Goal: Task Accomplishment & Management: Use online tool/utility

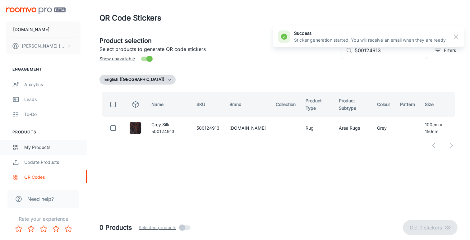
click at [37, 148] on div "My Products" at bounding box center [52, 147] width 56 height 7
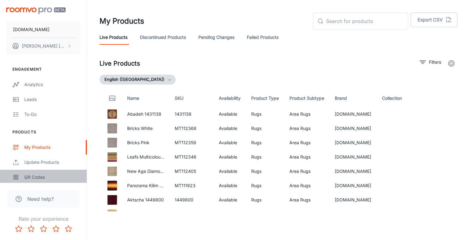
click at [36, 178] on div "QR Codes" at bounding box center [52, 177] width 56 height 7
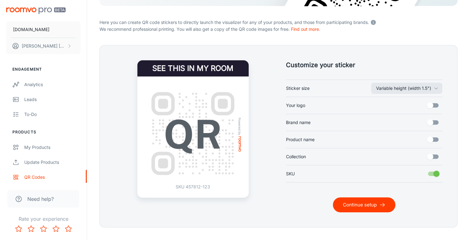
scroll to position [111, 0]
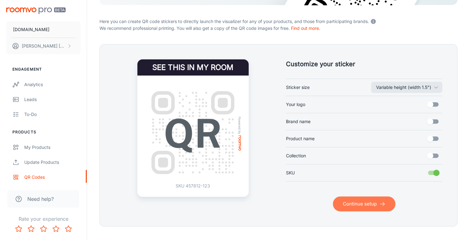
click at [362, 210] on button "Continue setup" at bounding box center [364, 203] width 62 height 15
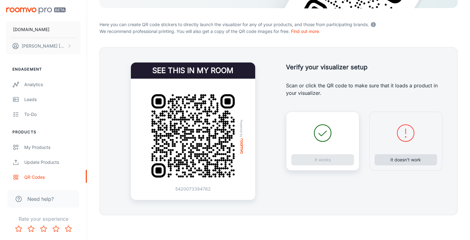
scroll to position [108, 0]
click at [410, 160] on button "It doesn’t work" at bounding box center [405, 159] width 63 height 11
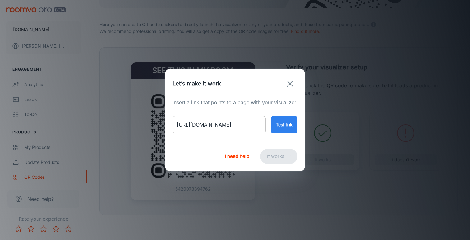
click at [234, 125] on input "[URL][DOMAIN_NAME]" at bounding box center [218, 124] width 93 height 17
paste input "ascot-green-bordered-rug?variant=46706252185906"
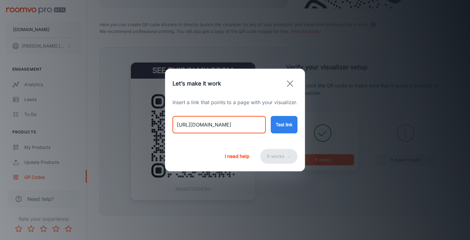
type input "[URL][DOMAIN_NAME]"
click at [276, 124] on button "Test link" at bounding box center [284, 124] width 27 height 17
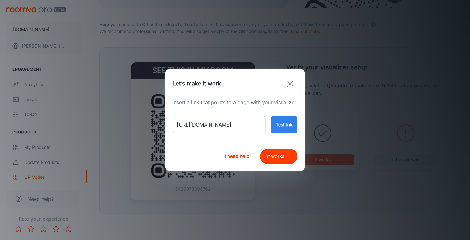
click at [274, 158] on button "It works" at bounding box center [278, 156] width 37 height 15
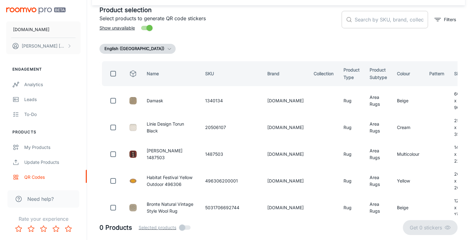
click at [388, 22] on input "text" at bounding box center [391, 19] width 73 height 17
paste input "5031706702450"
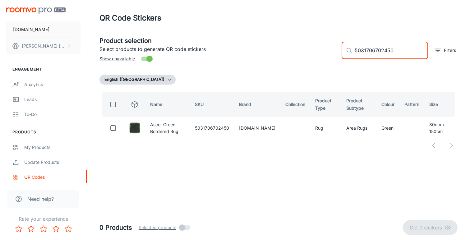
scroll to position [0, 0]
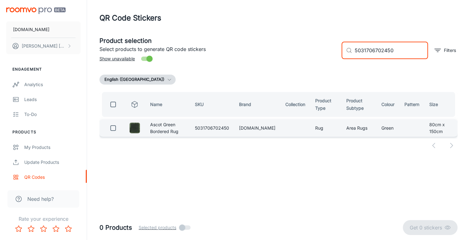
type input "5031706702450"
click at [112, 128] on input "checkbox" at bounding box center [113, 128] width 12 height 12
checkbox input "true"
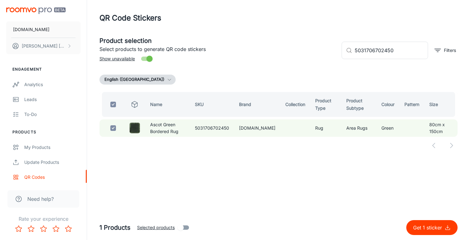
click at [422, 230] on p "Get 1 sticker" at bounding box center [428, 227] width 31 height 7
checkbox input "false"
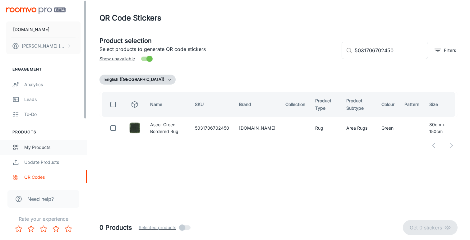
click at [44, 147] on div "My Products" at bounding box center [52, 147] width 56 height 7
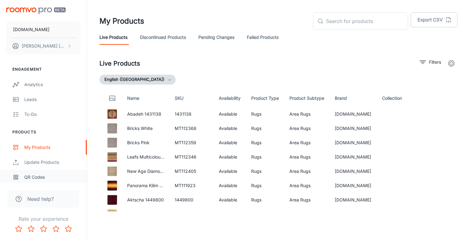
click at [33, 178] on div "QR Codes" at bounding box center [52, 177] width 56 height 7
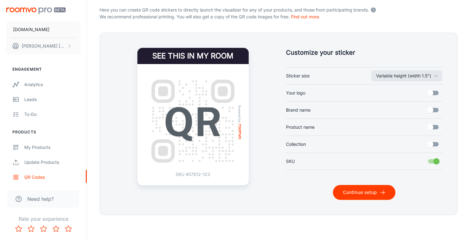
click at [362, 193] on button "Continue setup" at bounding box center [364, 192] width 62 height 15
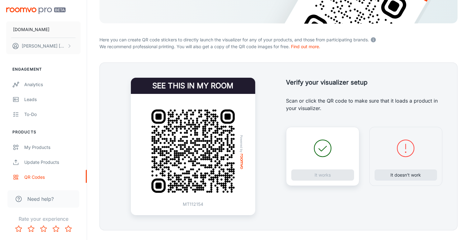
scroll to position [94, 0]
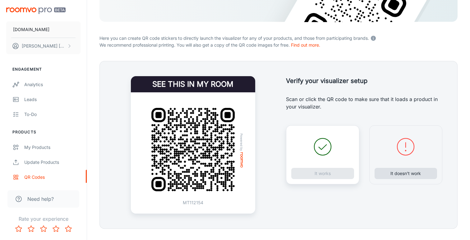
click at [400, 174] on button "It doesn’t work" at bounding box center [405, 173] width 63 height 11
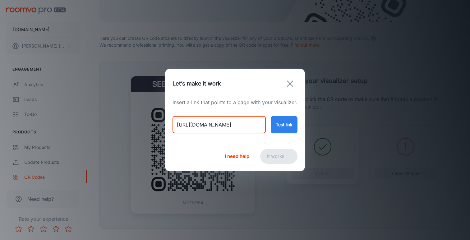
click at [227, 126] on input "[URL][DOMAIN_NAME]" at bounding box center [218, 124] width 93 height 17
paste input "ascot-rug-sand"
type input "[URL][DOMAIN_NAME]"
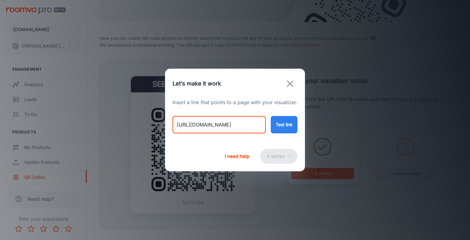
click at [285, 126] on button "Test link" at bounding box center [284, 124] width 27 height 17
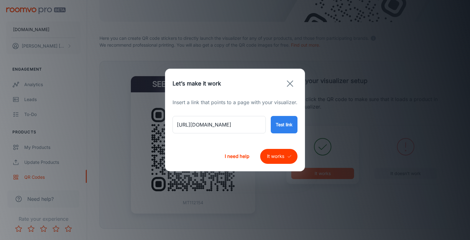
click at [278, 155] on button "It works" at bounding box center [278, 156] width 37 height 15
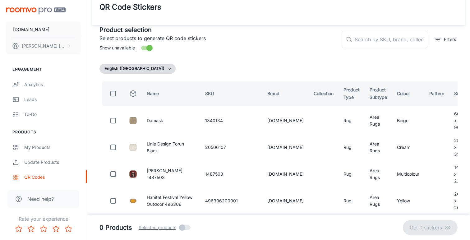
scroll to position [7, 0]
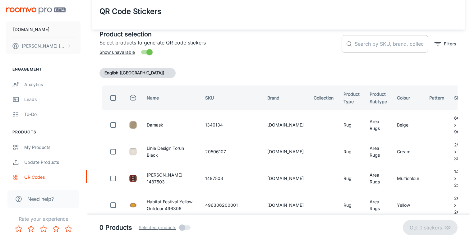
click at [370, 45] on input "text" at bounding box center [391, 43] width 73 height 17
paste input "5031706628316"
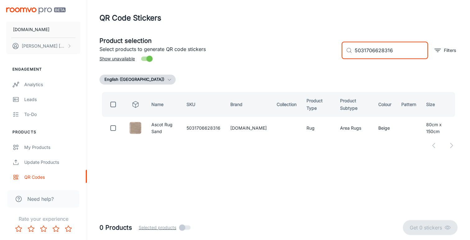
scroll to position [0, 0]
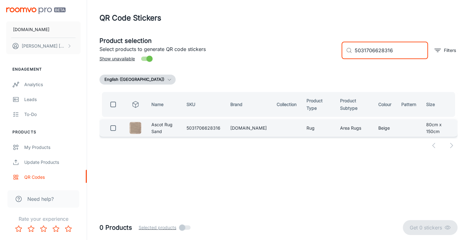
type input "5031706628316"
click at [114, 127] on input "checkbox" at bounding box center [113, 128] width 12 height 12
checkbox input "true"
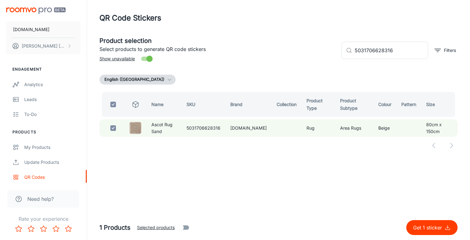
click at [425, 227] on p "Get 1 sticker" at bounding box center [428, 227] width 31 height 7
checkbox input "false"
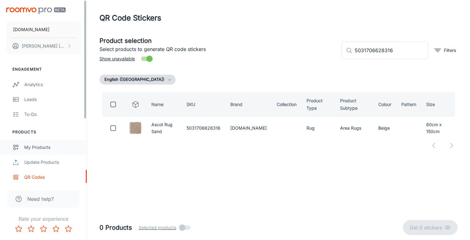
click at [52, 144] on div "My Products" at bounding box center [52, 147] width 56 height 7
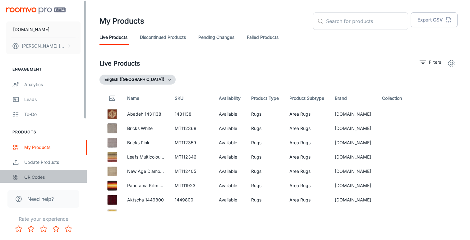
click at [34, 177] on div "QR Codes" at bounding box center [52, 177] width 56 height 7
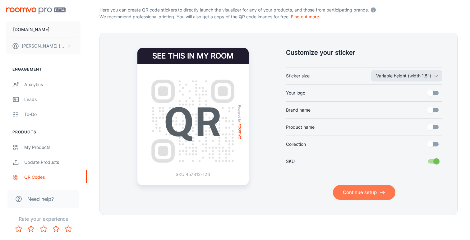
click at [352, 189] on button "Continue setup" at bounding box center [364, 192] width 62 height 15
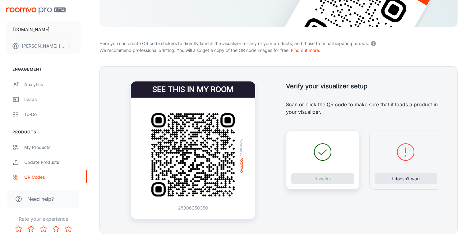
scroll to position [106, 0]
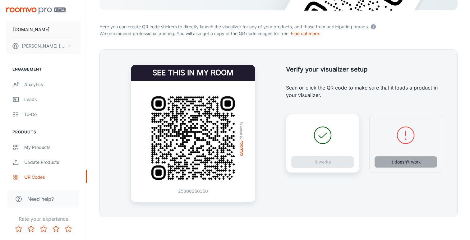
click at [400, 163] on button "It doesn’t work" at bounding box center [405, 161] width 63 height 11
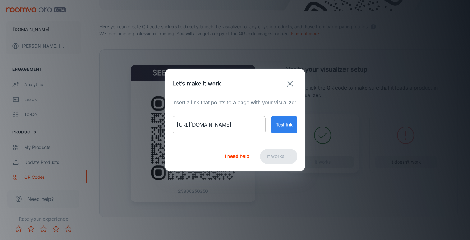
click at [238, 124] on input "[URL][DOMAIN_NAME]" at bounding box center [218, 124] width 93 height 17
paste input "york-poppy-plain-rug?variant=46706296389938"
type input "[URL][DOMAIN_NAME]"
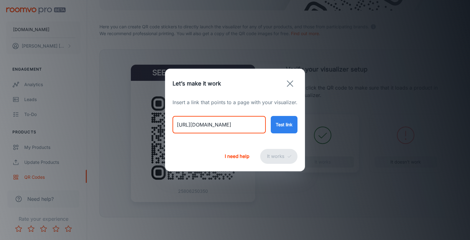
click at [286, 124] on button "Test link" at bounding box center [284, 124] width 27 height 17
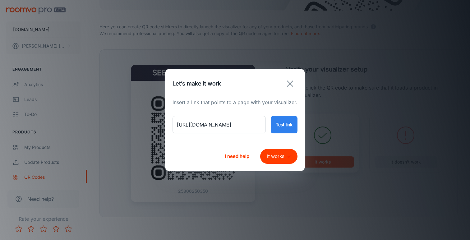
click at [276, 155] on button "It works" at bounding box center [278, 156] width 37 height 15
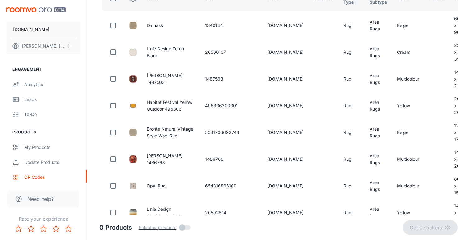
scroll to position [31, 0]
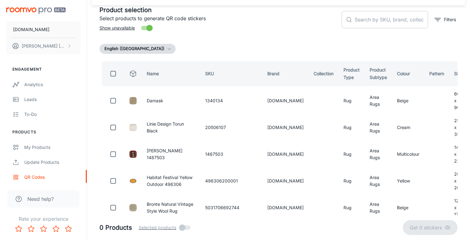
click at [383, 19] on input "text" at bounding box center [391, 19] width 73 height 17
paste input "5031706622390"
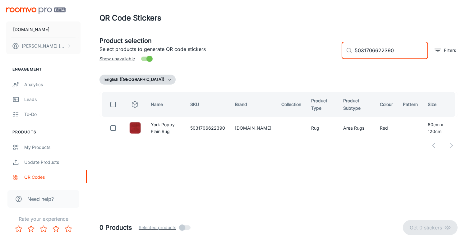
scroll to position [0, 0]
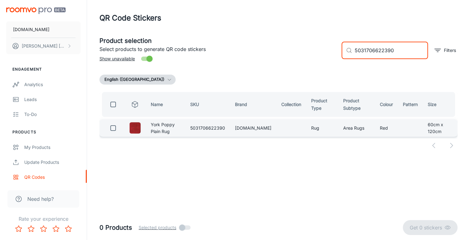
type input "5031706622390"
click at [114, 130] on input "checkbox" at bounding box center [113, 128] width 12 height 12
checkbox input "true"
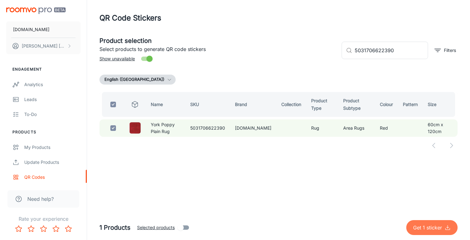
click at [428, 226] on p "Get 1 sticker" at bounding box center [428, 227] width 31 height 7
checkbox input "false"
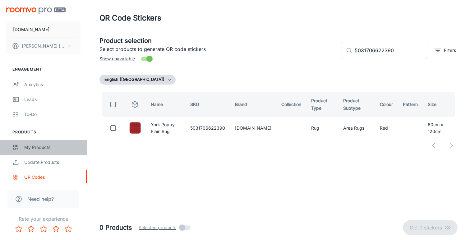
click at [40, 144] on div "My Products" at bounding box center [52, 147] width 56 height 7
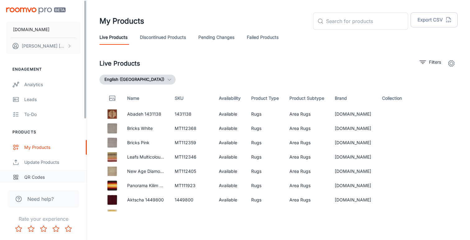
click at [34, 176] on div "QR Codes" at bounding box center [52, 177] width 56 height 7
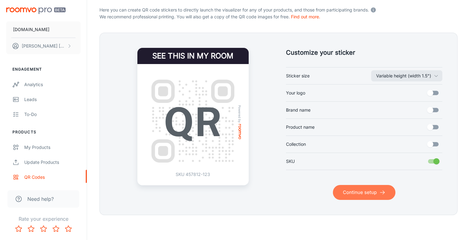
click at [356, 191] on button "Continue setup" at bounding box center [364, 192] width 62 height 15
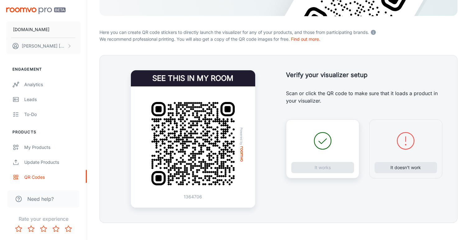
scroll to position [108, 0]
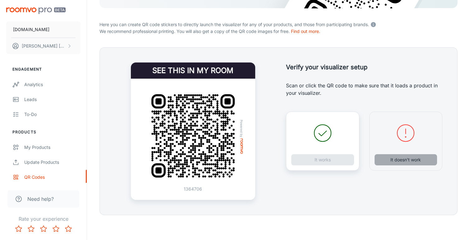
click at [397, 157] on button "It doesn’t work" at bounding box center [405, 159] width 63 height 11
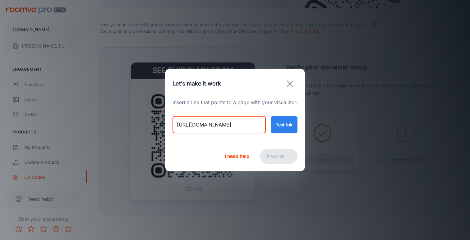
click at [240, 124] on input "[URL][DOMAIN_NAME]" at bounding box center [218, 124] width 93 height 17
paste input "ascot-rug-taupe?variant=46706024218930"
type input "[URL][DOMAIN_NAME]"
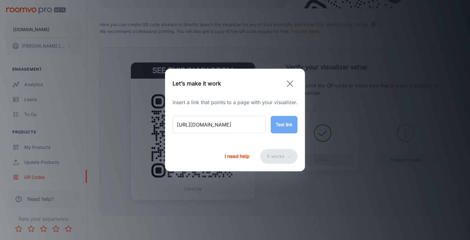
click at [279, 124] on button "Test link" at bounding box center [284, 124] width 27 height 17
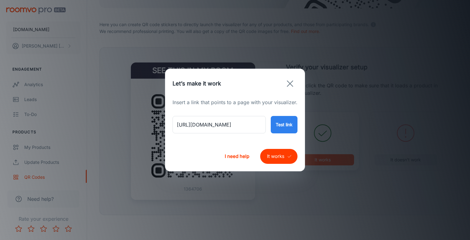
click at [279, 154] on button "It works" at bounding box center [278, 156] width 37 height 15
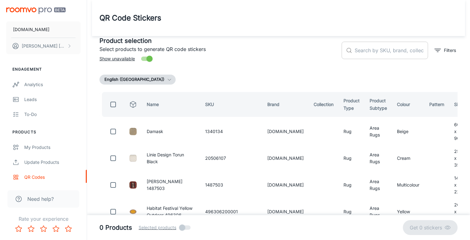
scroll to position [0, 0]
click at [366, 48] on input "text" at bounding box center [391, 50] width 73 height 17
paste input "[URL][DOMAIN_NAME]"
type input "[URL][DOMAIN_NAME]"
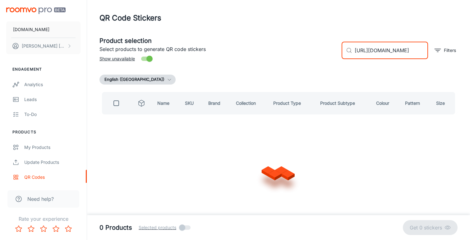
checkbox input "true"
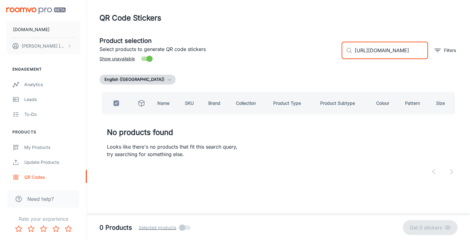
click at [366, 48] on input "[URL][DOMAIN_NAME]" at bounding box center [391, 50] width 73 height 17
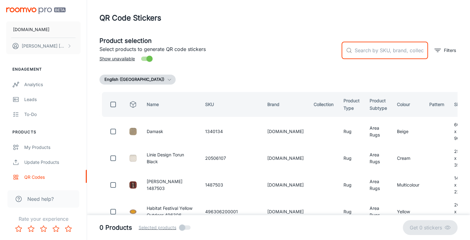
checkbox input "false"
paste input "5031706628514"
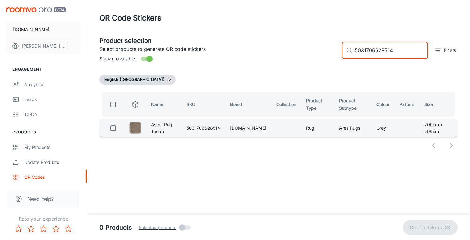
type input "5031706628514"
click at [111, 130] on input "checkbox" at bounding box center [113, 128] width 12 height 12
checkbox input "true"
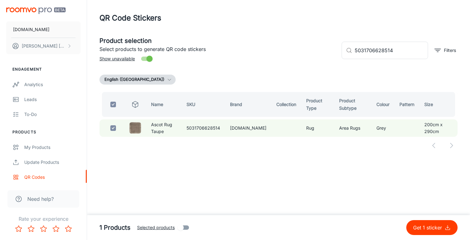
click at [427, 225] on p "Get 1 sticker" at bounding box center [428, 227] width 31 height 7
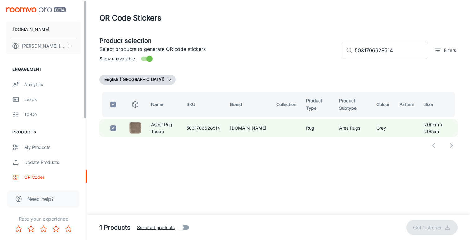
checkbox input "false"
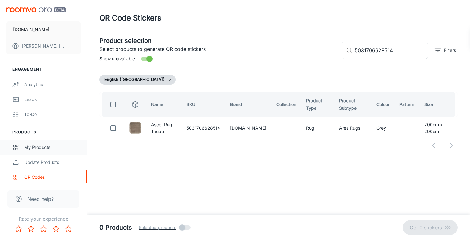
click at [48, 145] on div "My Products" at bounding box center [52, 147] width 56 height 7
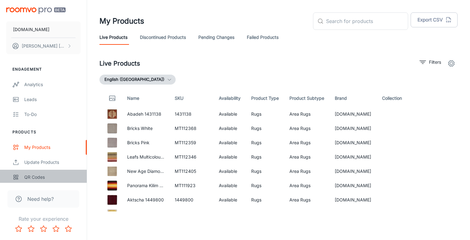
click at [39, 179] on div "QR Codes" at bounding box center [52, 177] width 56 height 7
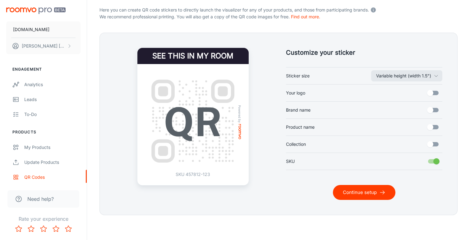
click at [354, 194] on button "Continue setup" at bounding box center [364, 192] width 62 height 15
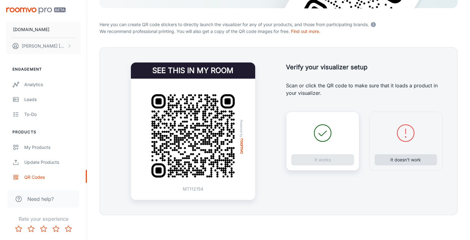
scroll to position [108, 0]
click at [395, 161] on button "It doesn’t work" at bounding box center [405, 159] width 63 height 11
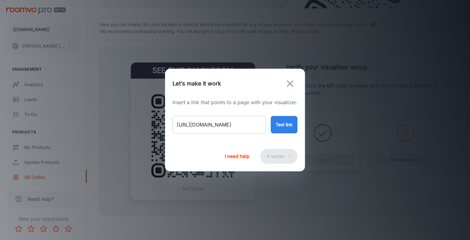
click at [232, 129] on input "[URL][DOMAIN_NAME]" at bounding box center [218, 124] width 93 height 17
click at [232, 128] on input "[URL][DOMAIN_NAME]" at bounding box center [218, 124] width 93 height 17
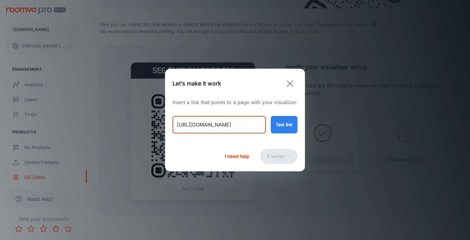
paste input "ascot-rug-silver"
type input "[URL][DOMAIN_NAME]"
click at [286, 123] on button "Test link" at bounding box center [284, 124] width 27 height 17
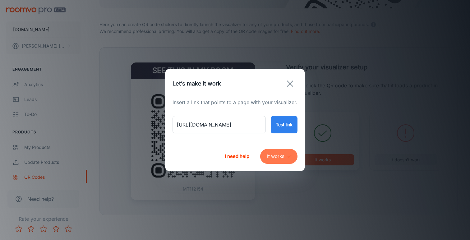
click at [278, 155] on button "It works" at bounding box center [278, 156] width 37 height 15
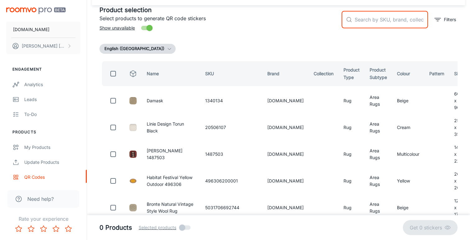
click at [385, 20] on input "text" at bounding box center [391, 19] width 73 height 17
paste input "5031706628323"
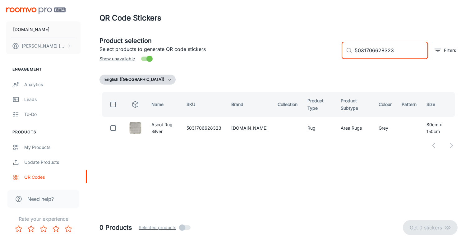
scroll to position [0, 0]
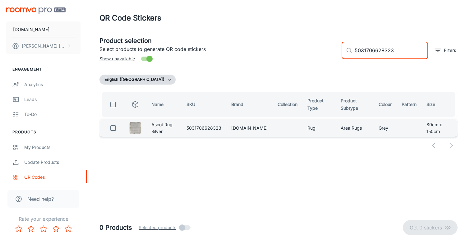
type input "5031706628323"
click at [114, 129] on input "checkbox" at bounding box center [113, 128] width 12 height 12
checkbox input "true"
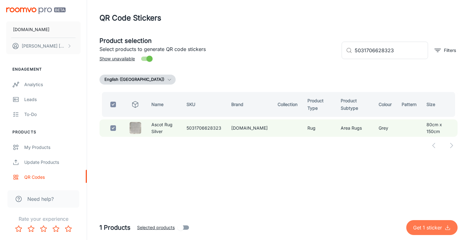
click at [429, 224] on p "Get 1 sticker" at bounding box center [428, 227] width 31 height 7
checkbox input "false"
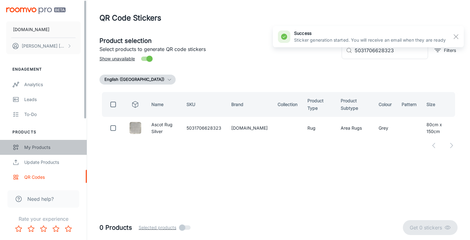
click at [53, 141] on link "My Products" at bounding box center [43, 147] width 87 height 15
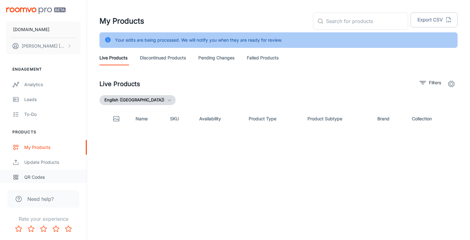
click at [42, 175] on div "QR Codes" at bounding box center [52, 177] width 56 height 7
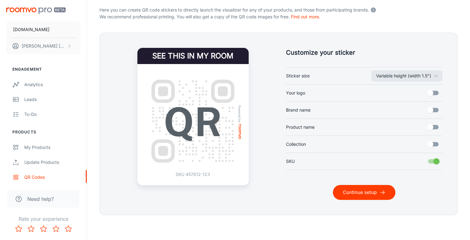
click at [364, 190] on button "Continue setup" at bounding box center [364, 192] width 62 height 15
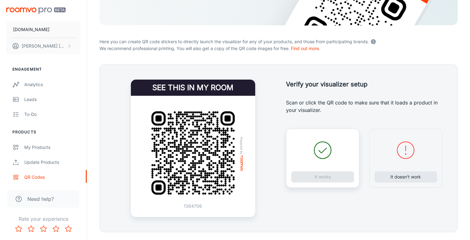
scroll to position [96, 0]
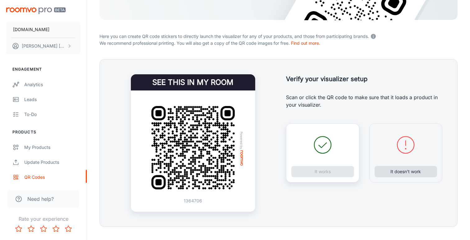
click at [392, 173] on button "It doesn’t work" at bounding box center [405, 171] width 63 height 11
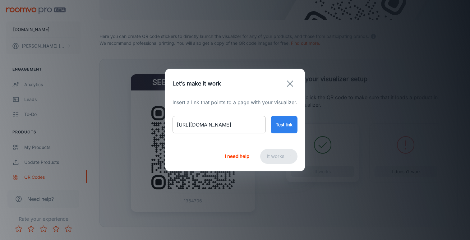
click at [237, 126] on input "[URL][DOMAIN_NAME]" at bounding box center [218, 124] width 93 height 17
paste input "york-beige-plain-rug?variant=46706298323250"
type input "[URL][DOMAIN_NAME]"
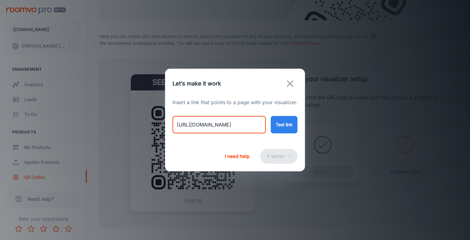
click at [276, 127] on button "Test link" at bounding box center [284, 124] width 27 height 17
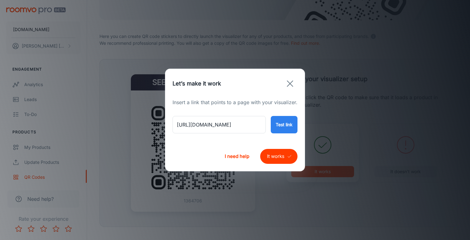
click at [283, 156] on button "It works" at bounding box center [278, 156] width 37 height 15
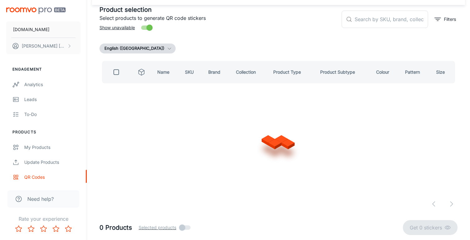
scroll to position [31, 0]
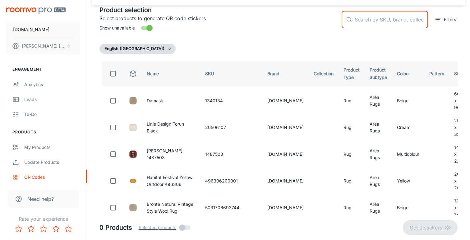
click at [363, 18] on input "text" at bounding box center [391, 19] width 73 height 17
paste input "5031706619116"
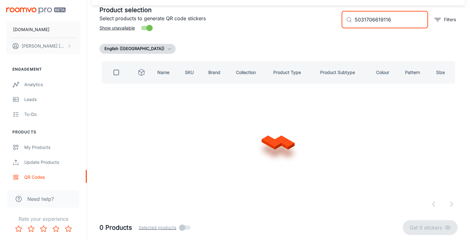
scroll to position [0, 0]
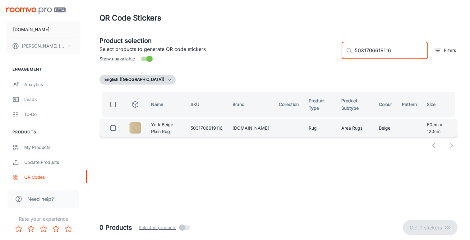
type input "5031706619116"
click at [114, 129] on input "checkbox" at bounding box center [113, 128] width 12 height 12
checkbox input "true"
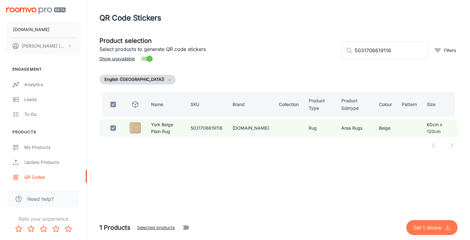
click at [423, 226] on p "Get 1 sticker" at bounding box center [428, 227] width 31 height 7
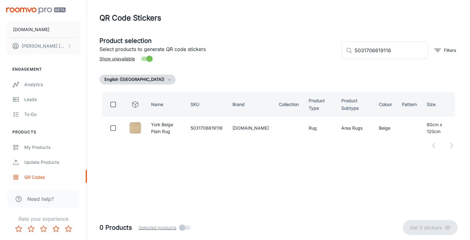
checkbox input "false"
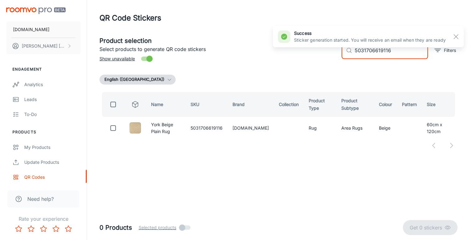
click at [362, 50] on input "5031706619116" at bounding box center [391, 50] width 73 height 17
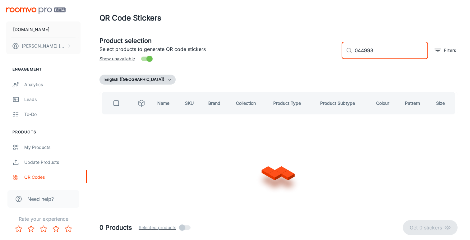
type input "0449933"
checkbox input "true"
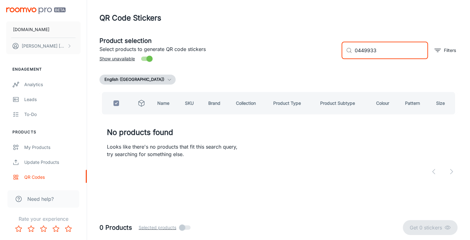
type input "04499336"
